Goal: Task Accomplishment & Management: Manage account settings

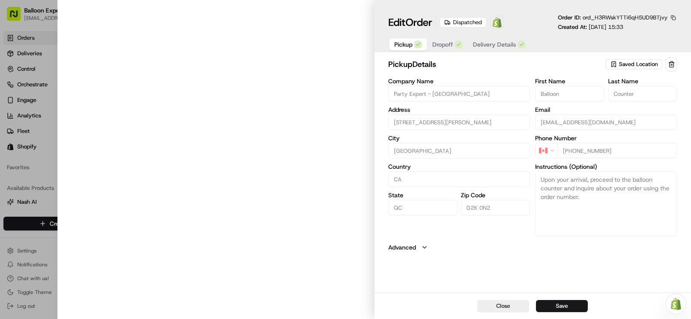
type input "[STREET_ADDRESS][PERSON_NAME]"
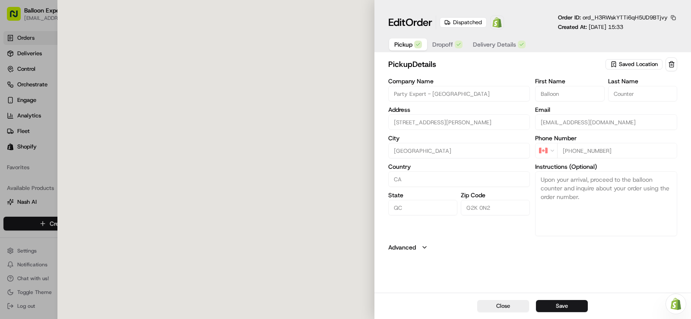
click at [28, 43] on div at bounding box center [345, 159] width 691 height 319
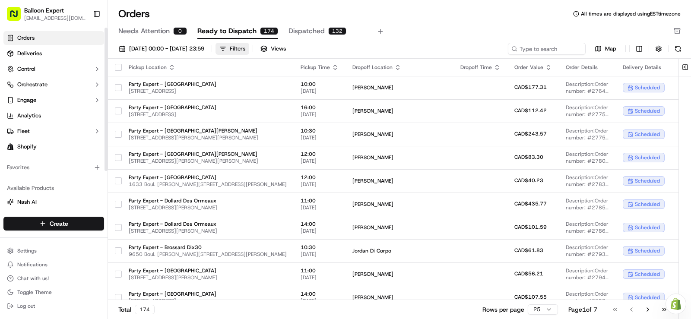
click at [249, 48] on button "Filters" at bounding box center [232, 49] width 34 height 12
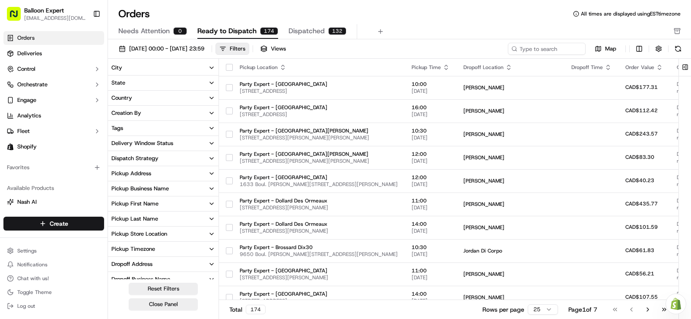
click at [212, 234] on icon "button" at bounding box center [211, 234] width 7 height 7
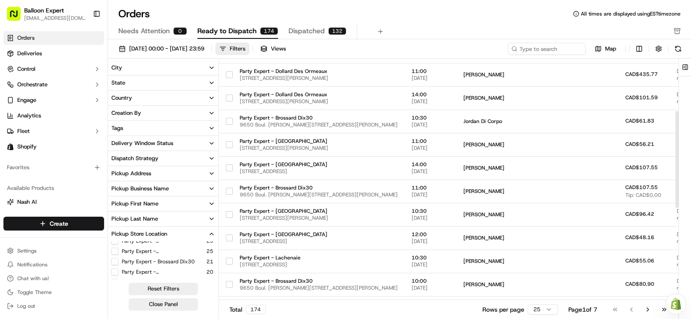
scroll to position [31, 0]
click at [115, 261] on button "Party Expert - [GEOGRAPHIC_DATA]" at bounding box center [114, 262] width 7 height 7
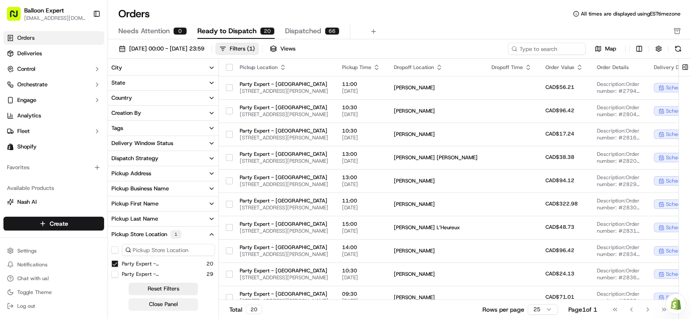
click at [164, 304] on button "Close Panel" at bounding box center [163, 304] width 69 height 12
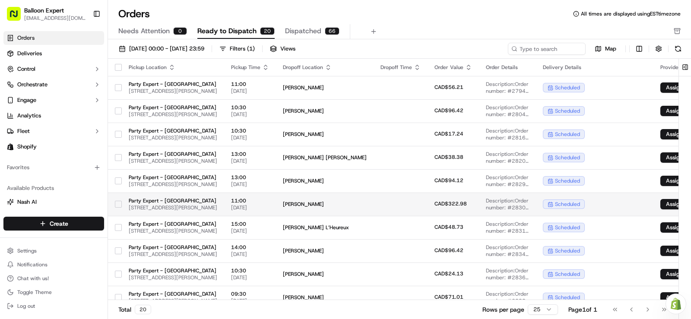
click at [119, 202] on button "button" at bounding box center [118, 204] width 7 height 7
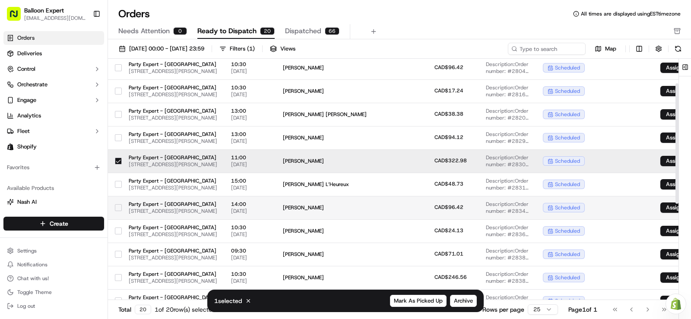
scroll to position [86, 0]
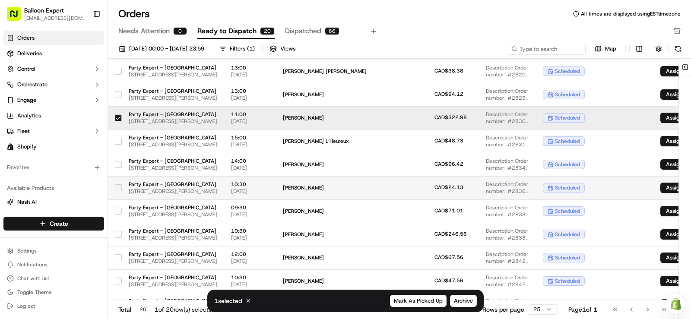
click at [117, 186] on button "button" at bounding box center [118, 187] width 7 height 7
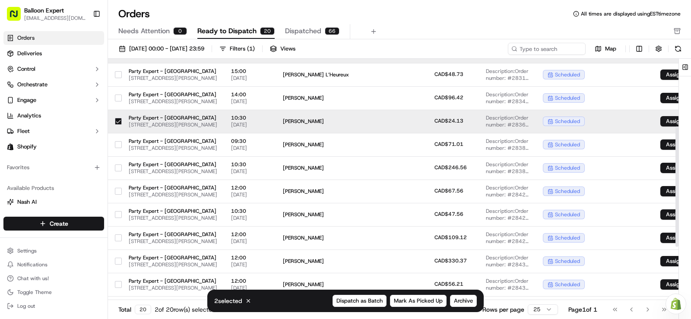
scroll to position [173, 0]
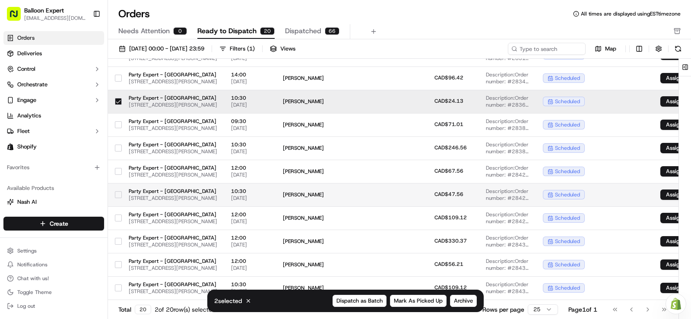
click at [120, 193] on button "button" at bounding box center [118, 194] width 7 height 7
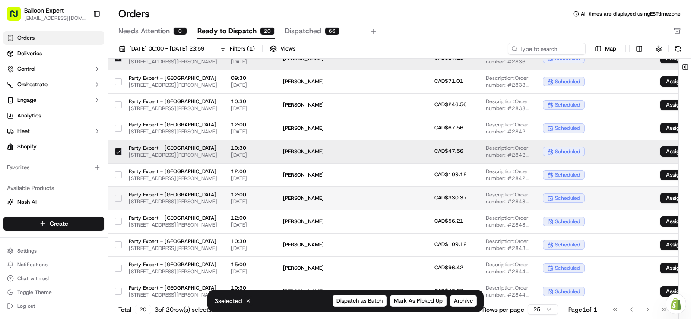
scroll to position [242, 0]
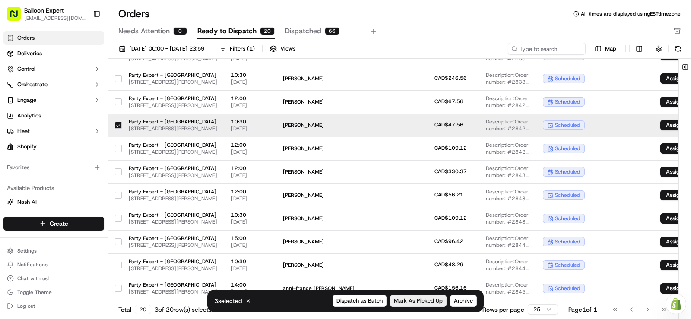
click at [420, 300] on span "Mark As Picked Up" at bounding box center [418, 301] width 49 height 8
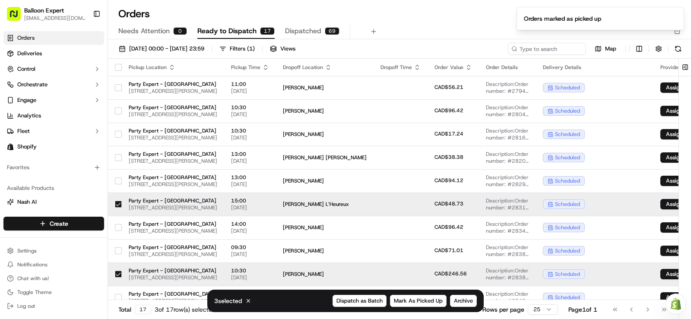
click at [119, 66] on button "button" at bounding box center [118, 67] width 7 height 7
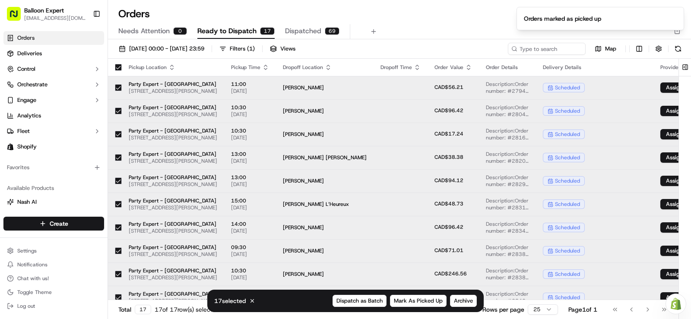
click at [119, 66] on button "button" at bounding box center [118, 67] width 7 height 7
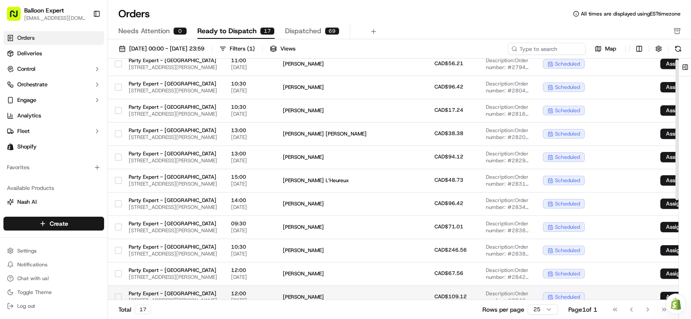
scroll to position [0, 0]
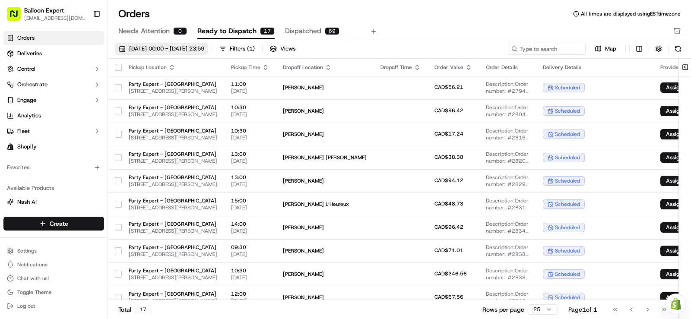
click at [183, 48] on span "[DATE] 00:00 - [DATE] 23:59" at bounding box center [166, 49] width 75 height 8
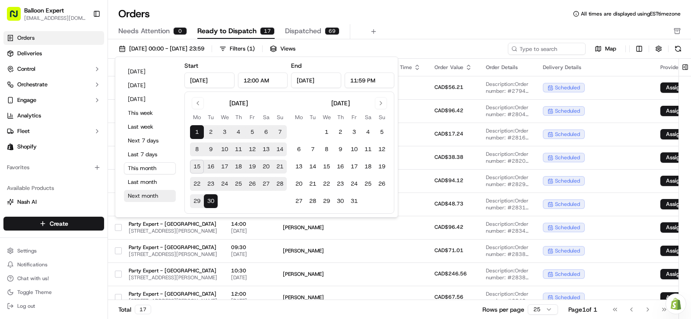
click at [163, 193] on button "Next month" at bounding box center [150, 196] width 52 height 12
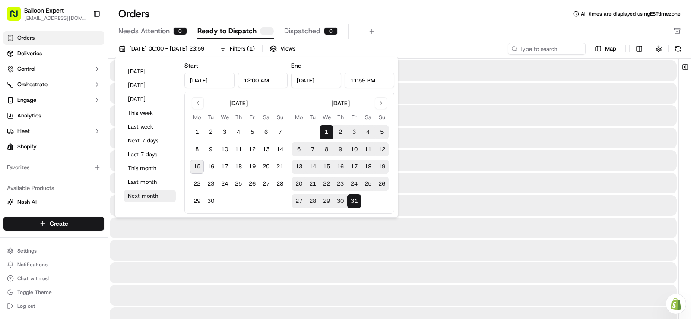
type input "[DATE]"
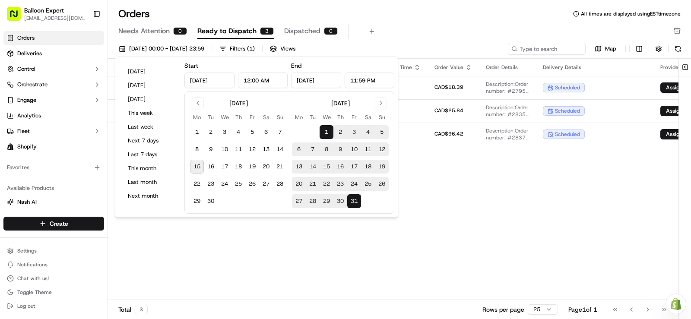
click at [481, 221] on div "Pickup Location Pickup Time Dropoff Location Dropoff Time Order Value Order Det…" at bounding box center [436, 179] width 657 height 241
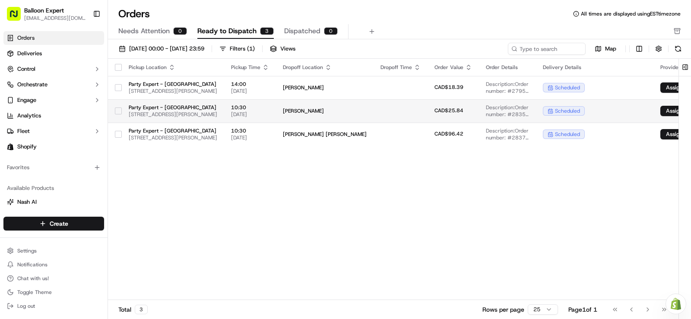
click at [427, 109] on td at bounding box center [400, 110] width 54 height 23
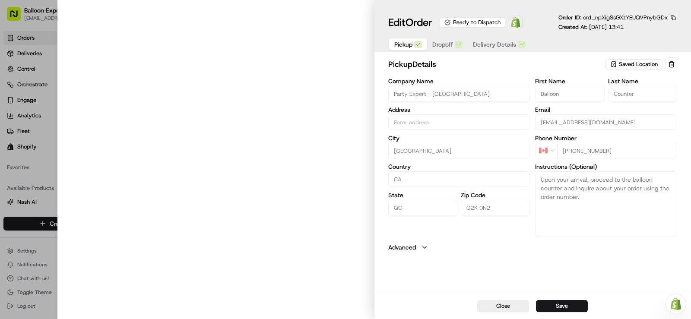
type input "[STREET_ADDRESS][PERSON_NAME]"
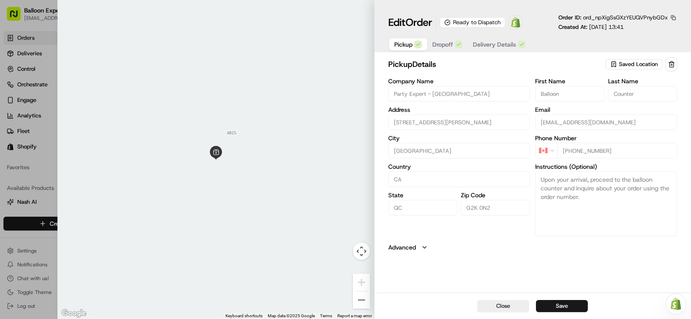
click at [675, 304] on div "Close Save" at bounding box center [532, 306] width 316 height 26
click at [327, 161] on div at bounding box center [215, 159] width 316 height 319
click at [511, 248] on button "Advanced" at bounding box center [532, 247] width 289 height 9
click at [506, 302] on button "Close" at bounding box center [503, 306] width 52 height 12
type input "+1"
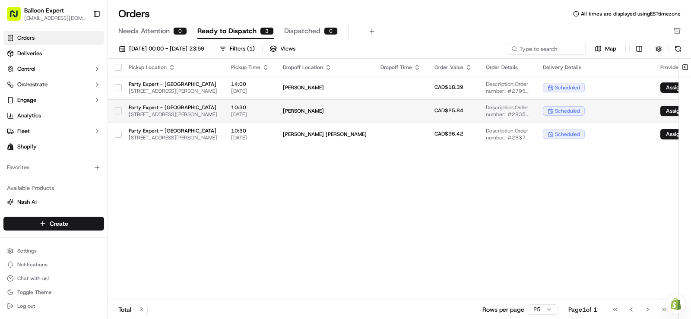
click at [427, 109] on td at bounding box center [400, 110] width 54 height 23
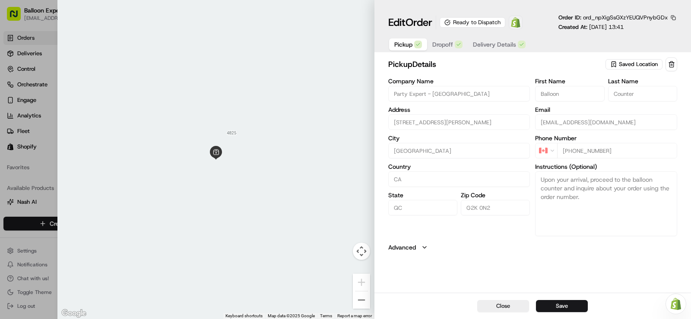
click at [520, 22] on img at bounding box center [515, 22] width 10 height 10
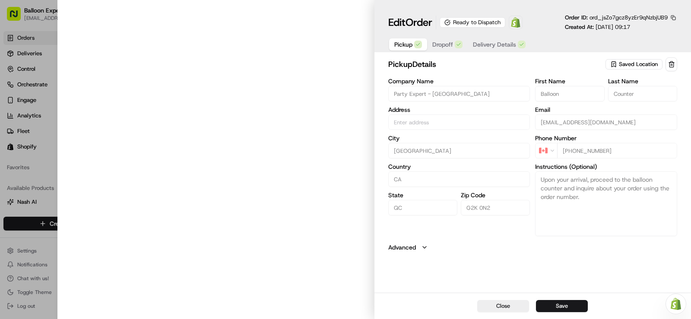
type input "[STREET_ADDRESS][PERSON_NAME]"
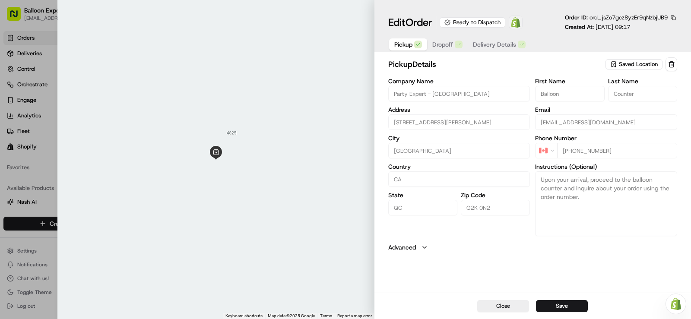
click at [518, 24] on img at bounding box center [515, 22] width 10 height 10
